Goal: Transaction & Acquisition: Purchase product/service

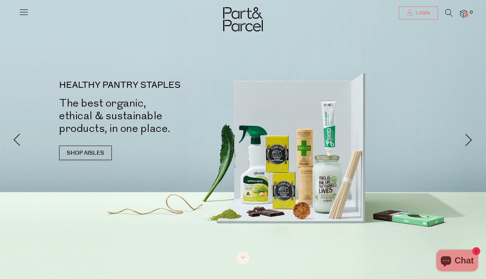
click at [424, 16] on span "Login" at bounding box center [422, 13] width 16 height 6
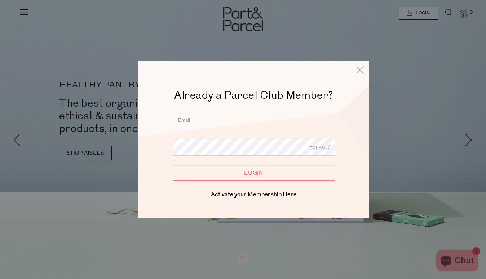
click at [214, 114] on input "email" at bounding box center [254, 119] width 163 height 17
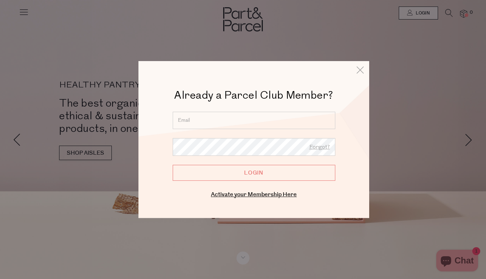
type input "brianna.batchelor4@gmail.com"
click at [236, 174] on input "Login" at bounding box center [254, 173] width 163 height 16
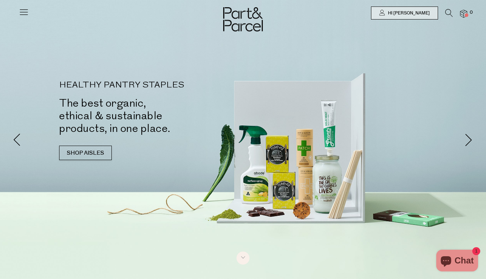
click at [21, 14] on icon at bounding box center [24, 12] width 10 height 10
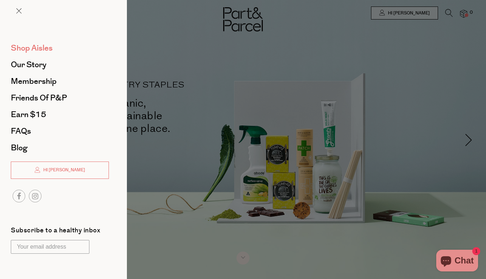
click at [24, 51] on span "Shop Aisles" at bounding box center [32, 48] width 42 height 12
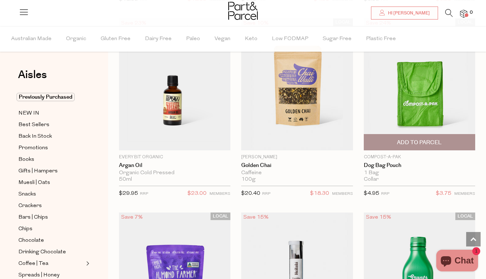
scroll to position [1818, 0]
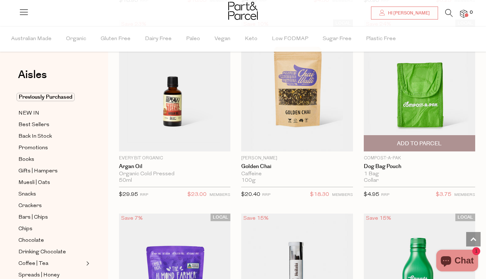
click at [410, 108] on img at bounding box center [419, 85] width 111 height 132
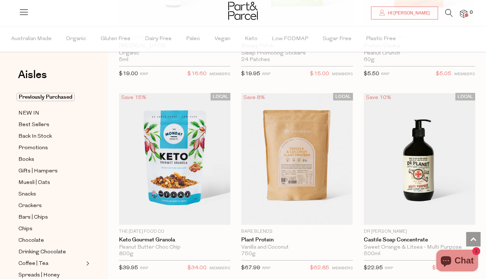
scroll to position [1792, 0]
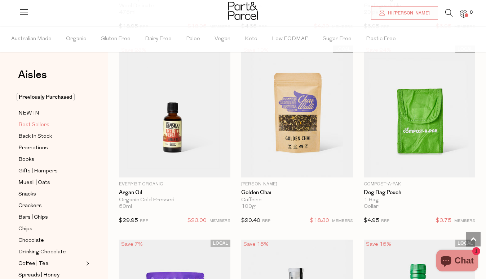
click at [38, 123] on span "Best Sellers" at bounding box center [33, 124] width 31 height 9
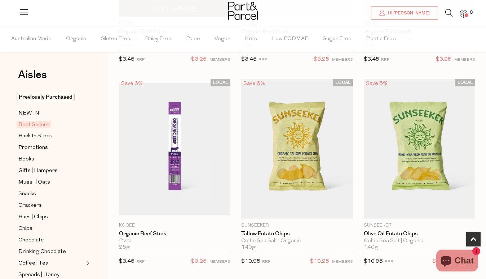
scroll to position [210, 0]
